Goal: Task Accomplishment & Management: Manage account settings

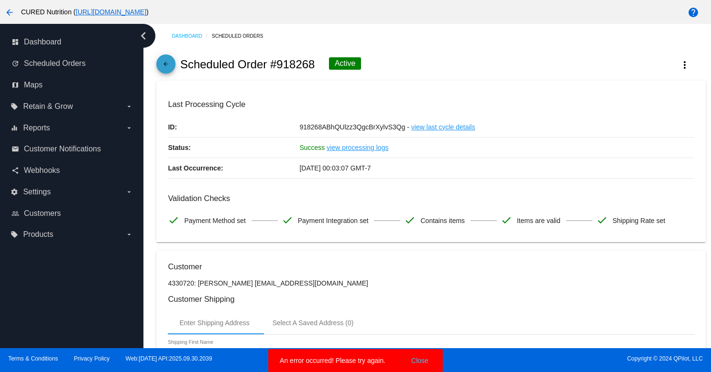
click at [163, 64] on mat-icon "arrow_back" at bounding box center [165, 66] width 11 height 11
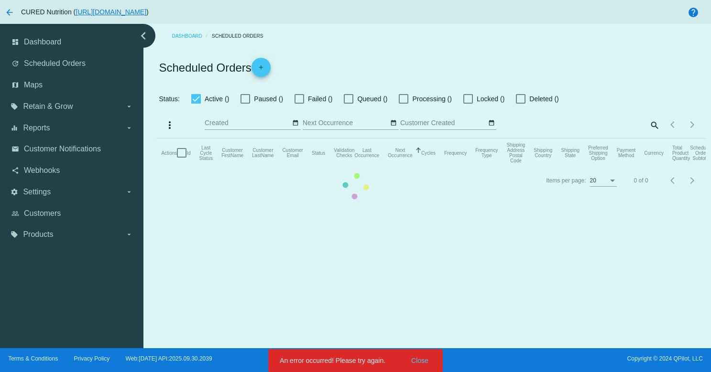
checkbox input "true"
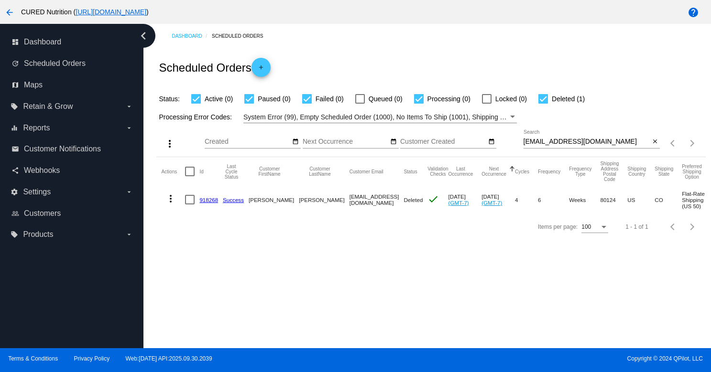
click at [570, 141] on input "[EMAIL_ADDRESS][DOMAIN_NAME]" at bounding box center [586, 142] width 127 height 8
paste input "kellyt0617"
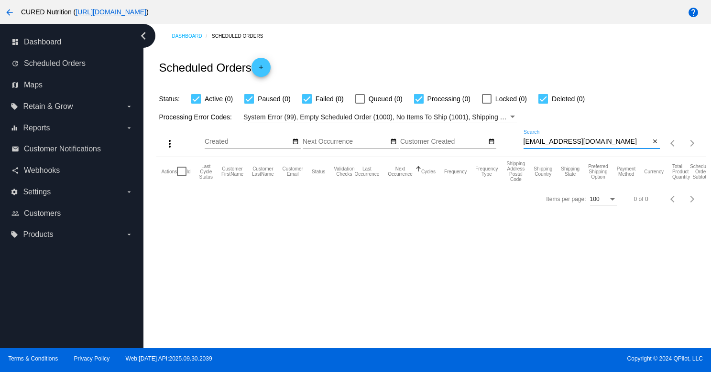
click at [566, 142] on input "[EMAIL_ADDRESS][DOMAIN_NAME]" at bounding box center [586, 142] width 127 height 8
paste input "l"
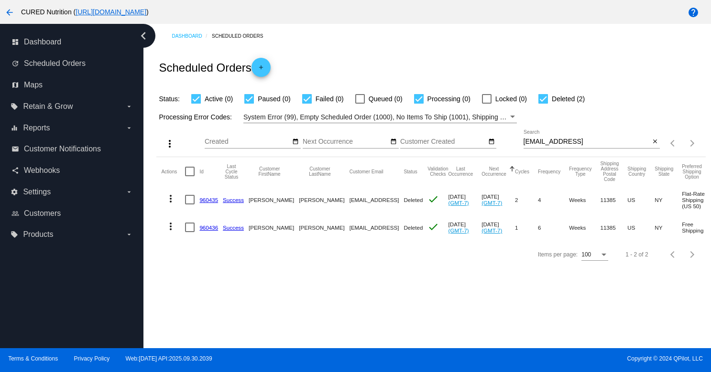
click at [547, 138] on div "[EMAIL_ADDRESS] Search" at bounding box center [586, 139] width 127 height 19
click at [547, 143] on input "[EMAIL_ADDRESS]" at bounding box center [586, 142] width 127 height 8
paste input "[DOMAIN_NAME][EMAIL_ADDRESS][DOMAIN_NAME]"
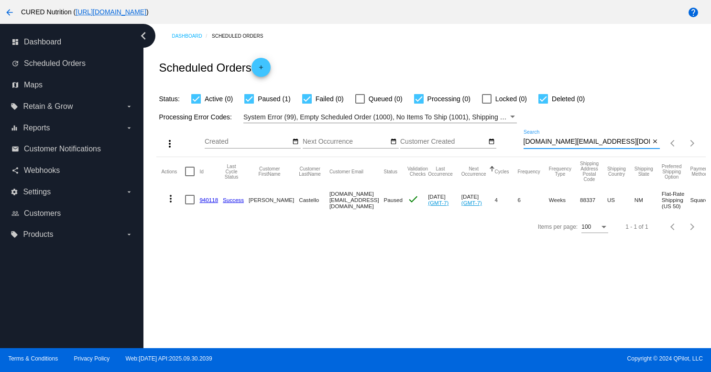
click at [566, 142] on input "[DOMAIN_NAME][EMAIL_ADDRESS][DOMAIN_NAME]" at bounding box center [586, 142] width 127 height 8
type input "[DOMAIN_NAME][EMAIL_ADDRESS][DOMAIN_NAME]"
click at [204, 203] on link "940118" at bounding box center [208, 200] width 19 height 6
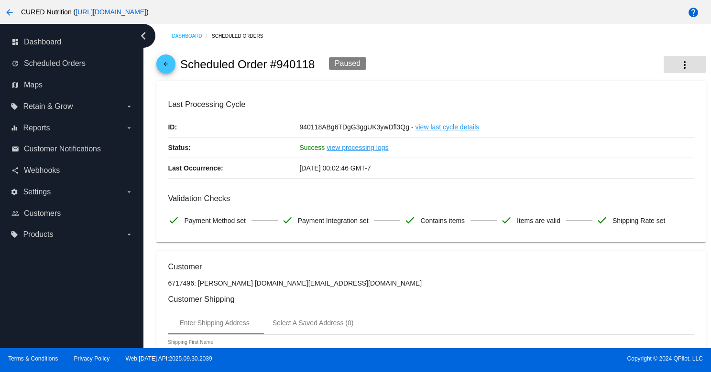
click at [680, 61] on mat-icon "more_vert" at bounding box center [684, 64] width 11 height 11
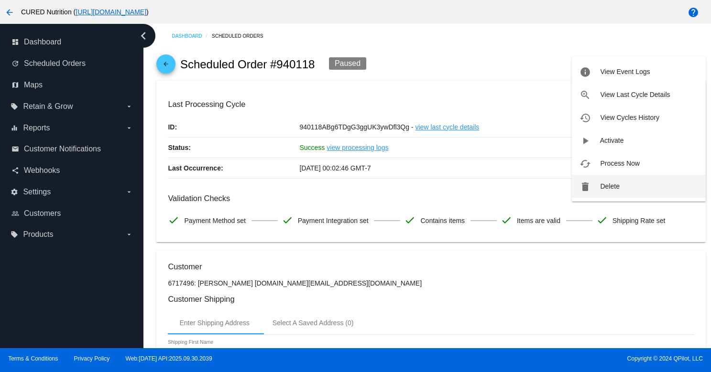
click at [606, 187] on span "Delete" at bounding box center [609, 187] width 19 height 8
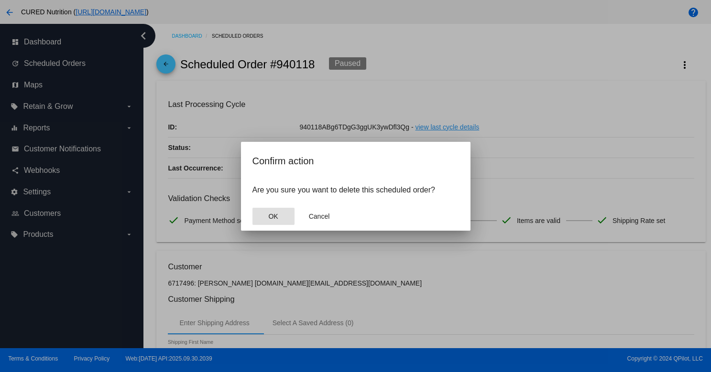
click at [265, 210] on button "OK" at bounding box center [273, 216] width 42 height 17
